Goal: Check status: Check status

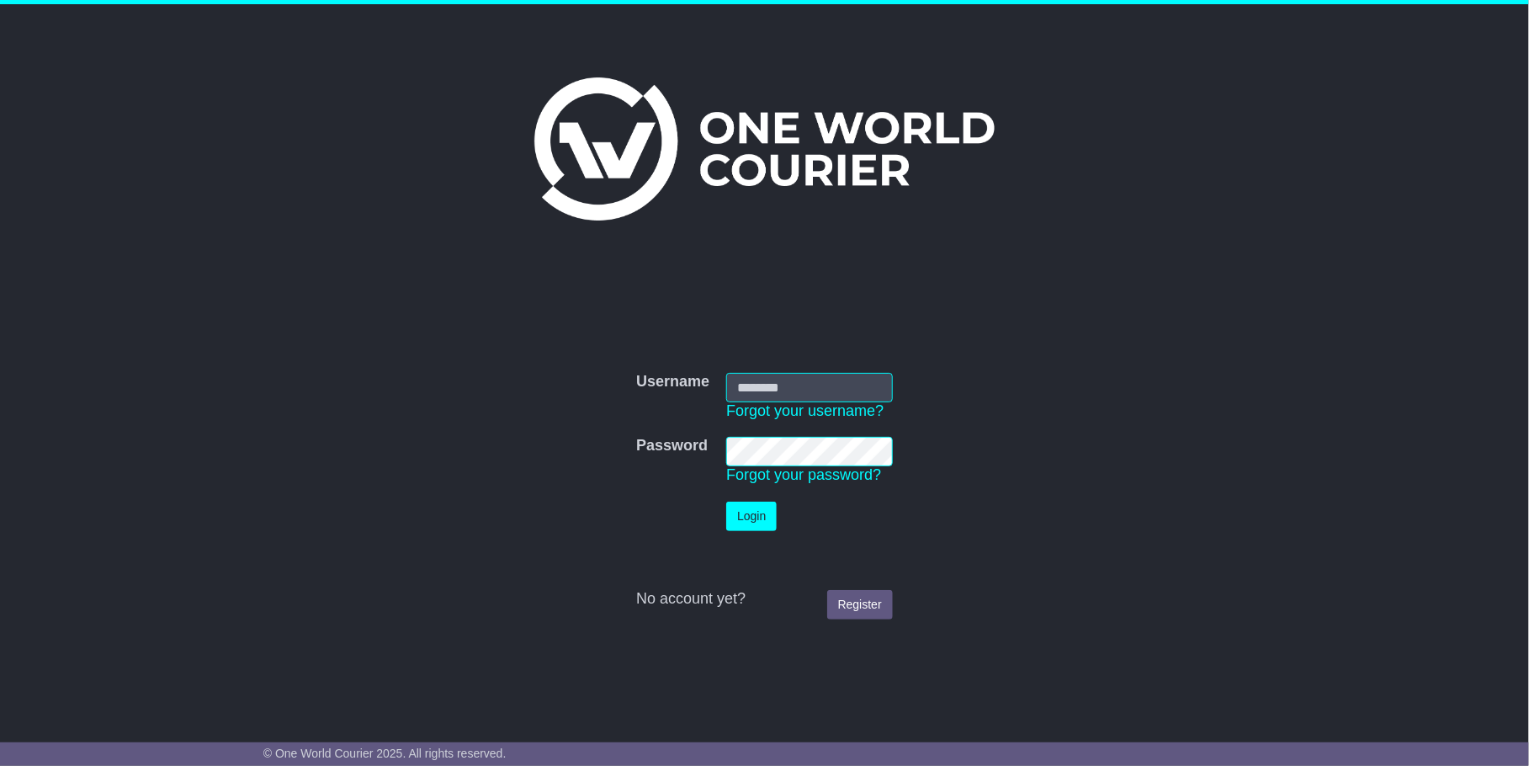
type input "**********"
click at [773, 526] on button "Login" at bounding box center [751, 516] width 50 height 29
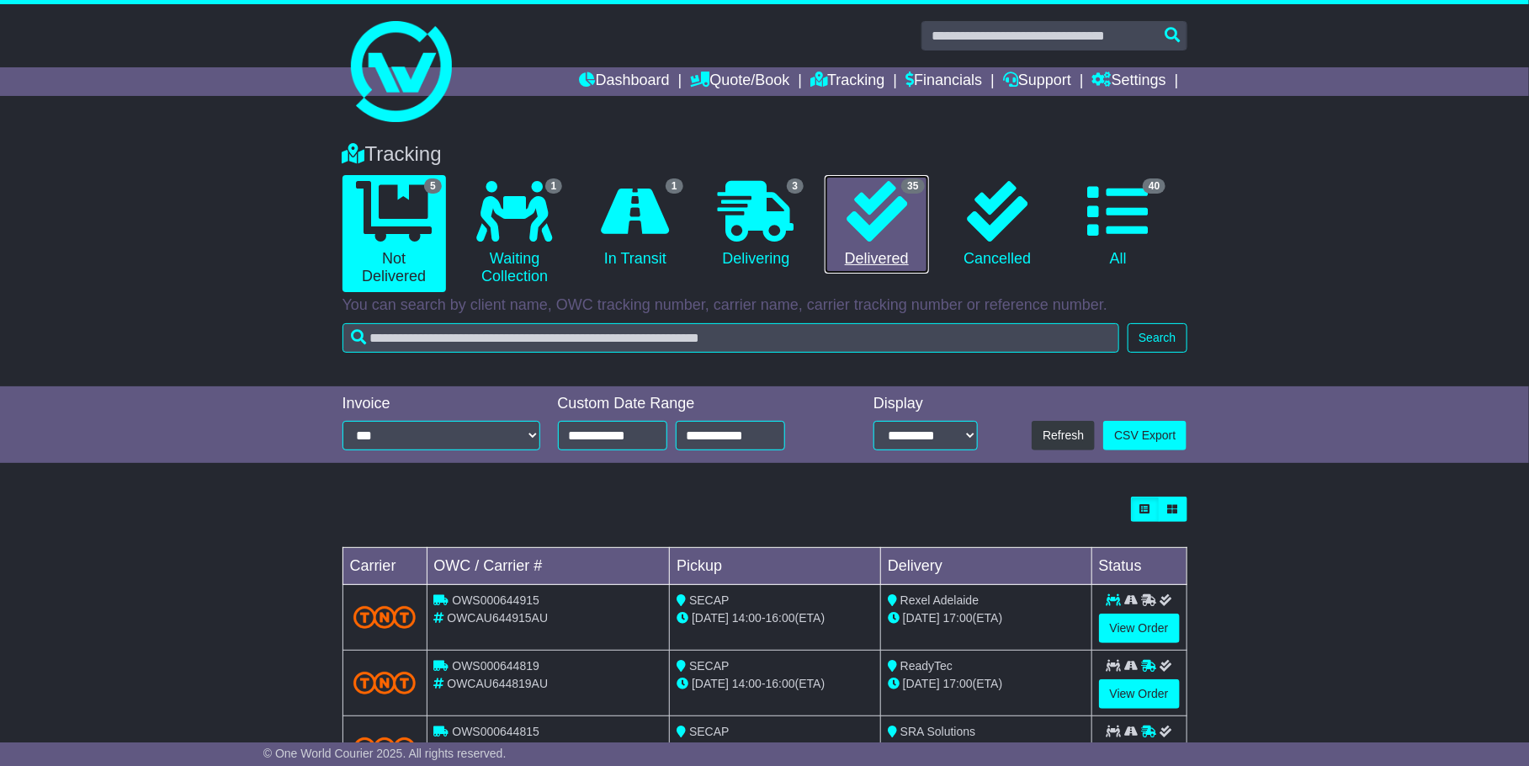
click at [895, 224] on icon at bounding box center [877, 211] width 61 height 61
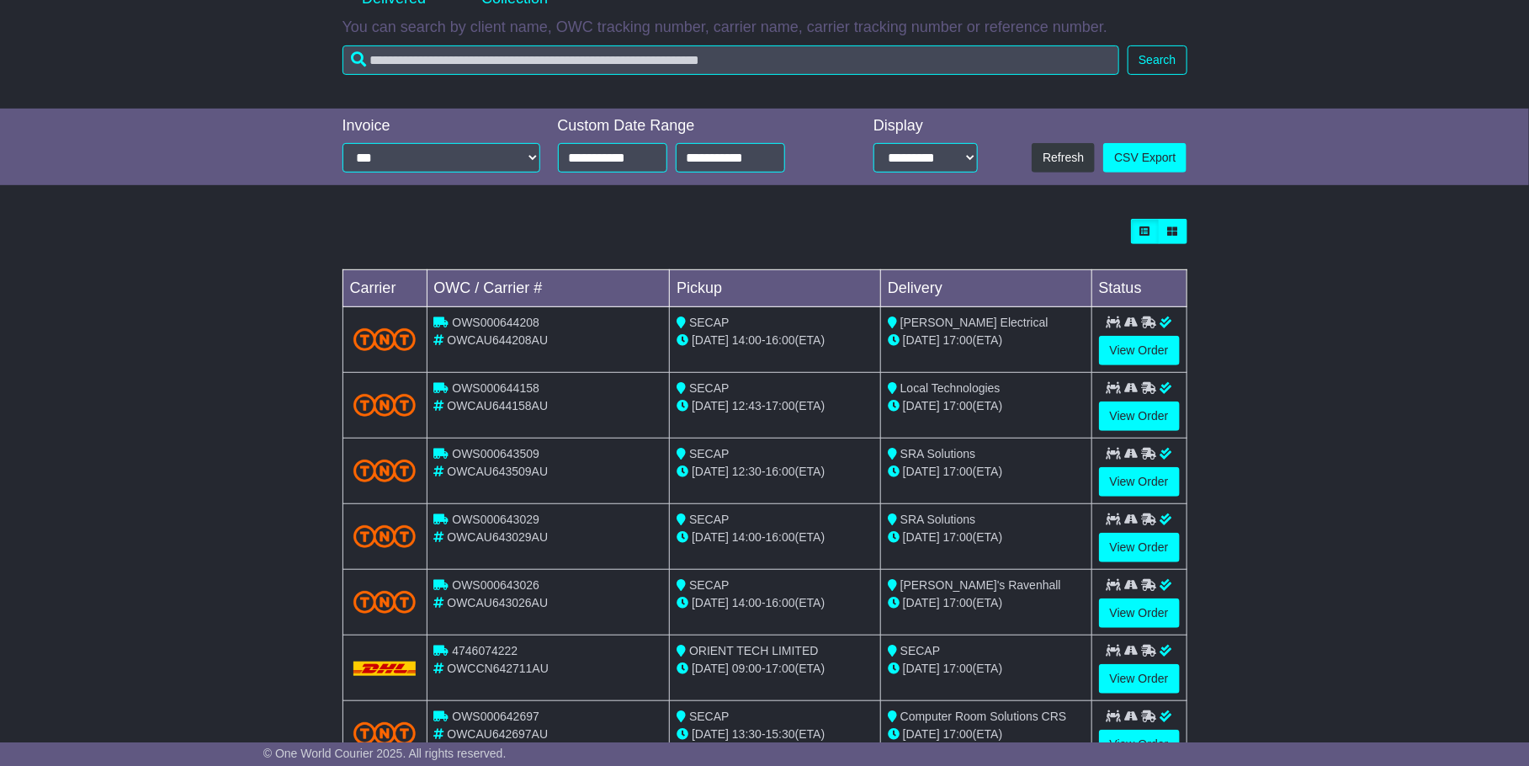
scroll to position [283, 0]
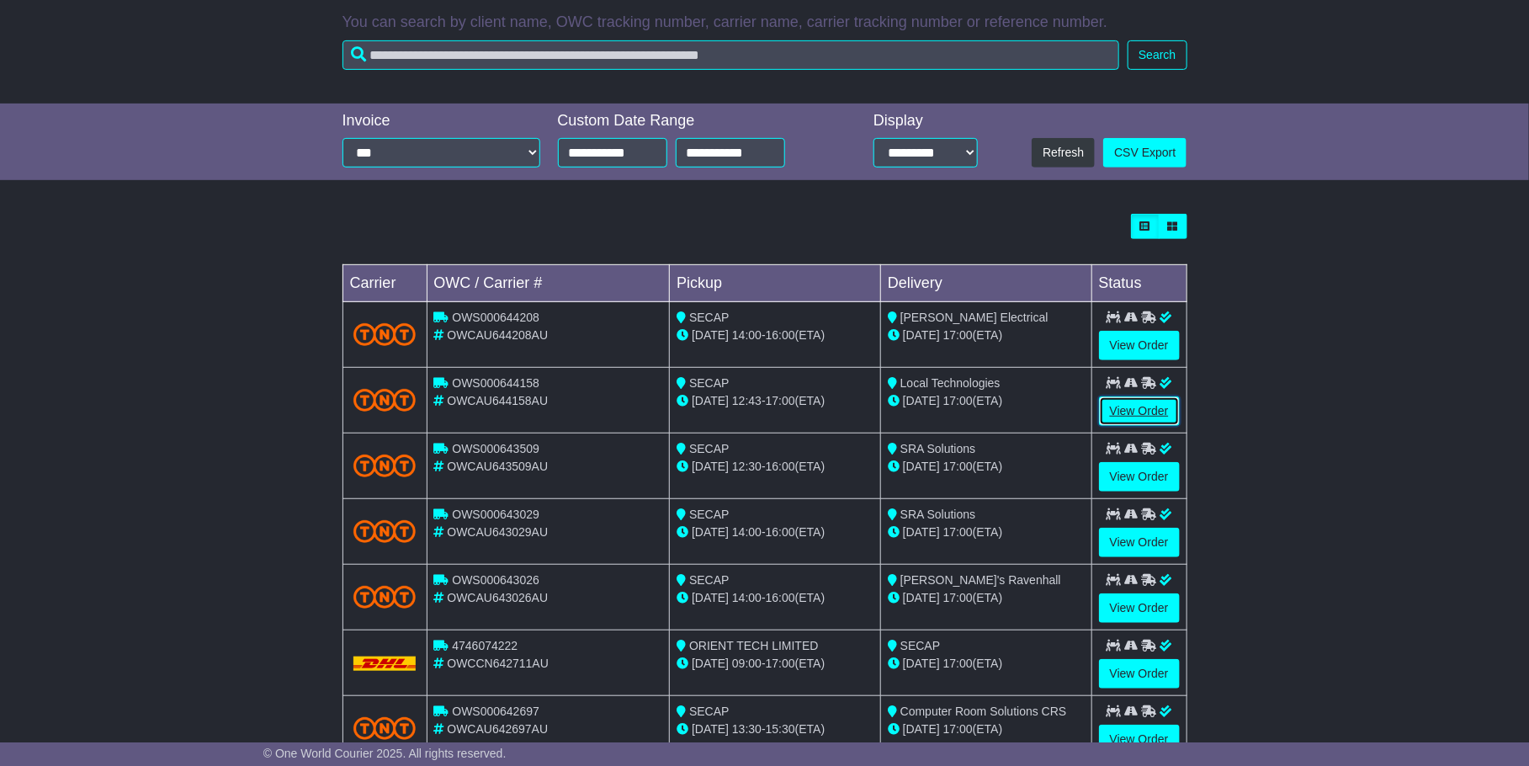
click at [1148, 405] on link "View Order" at bounding box center [1139, 410] width 81 height 29
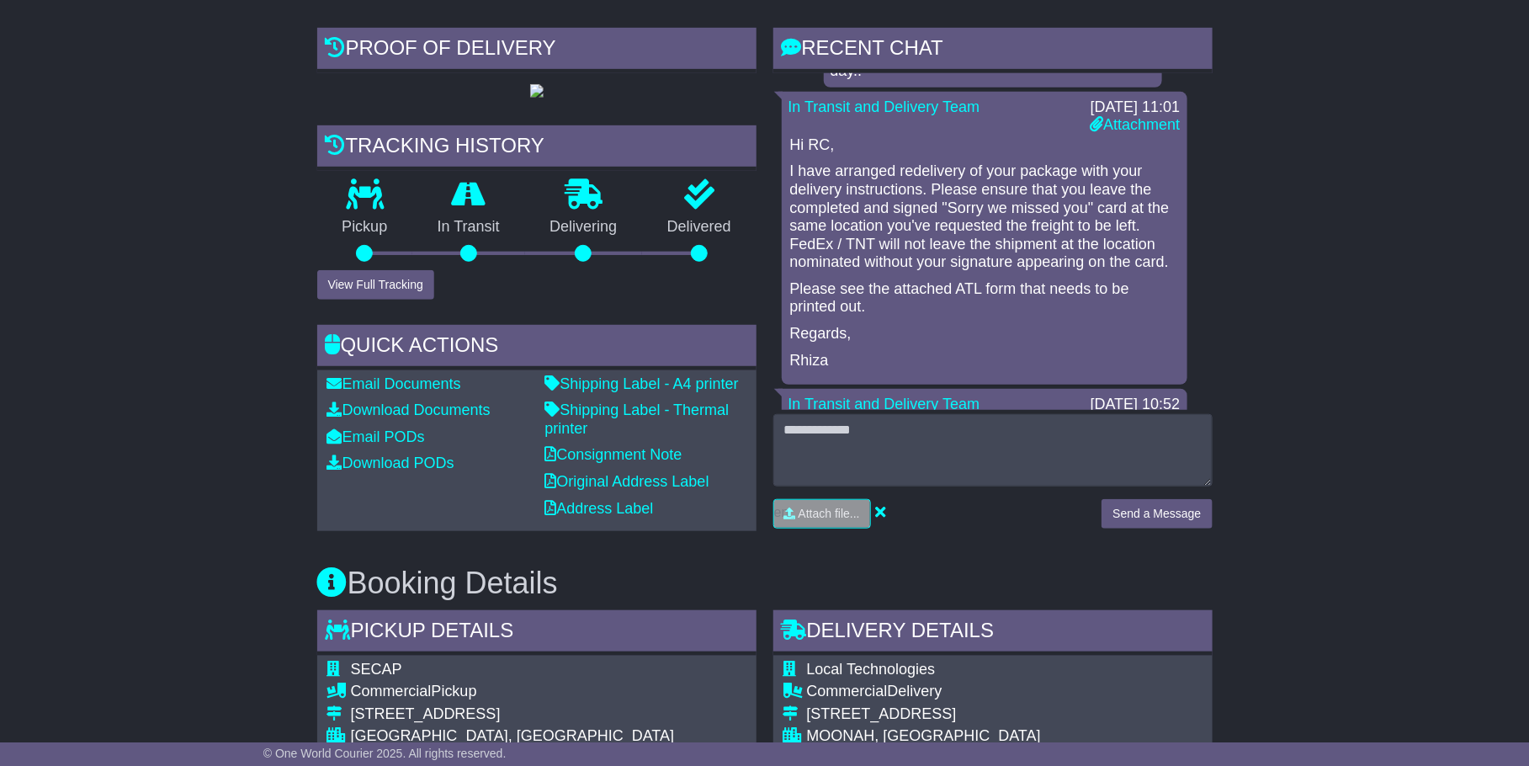
scroll to position [98, 0]
click at [399, 300] on button "View Full Tracking" at bounding box center [375, 284] width 117 height 29
